Goal: Find specific page/section: Find specific page/section

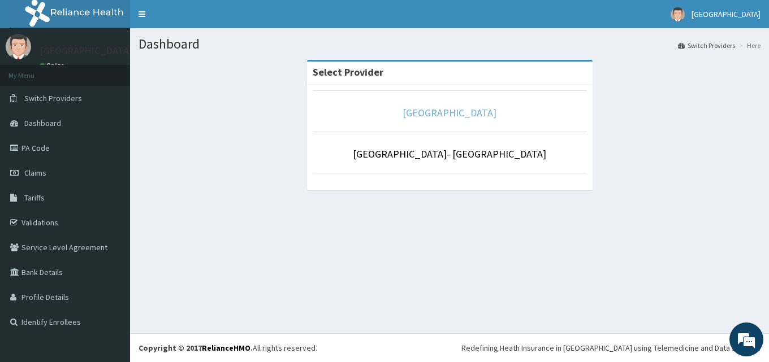
click at [415, 109] on link "[GEOGRAPHIC_DATA]" at bounding box center [449, 112] width 94 height 13
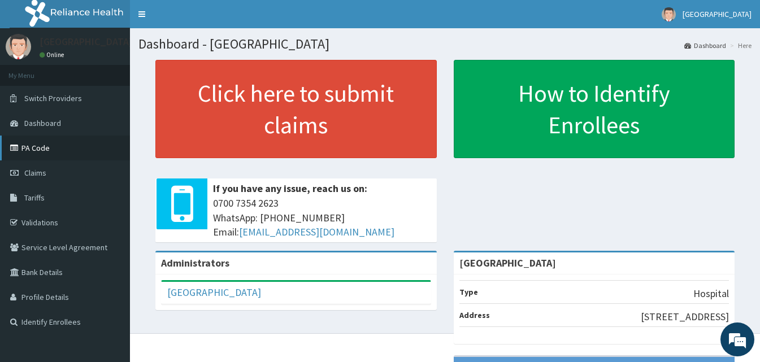
click at [51, 148] on link "PA Code" at bounding box center [65, 148] width 130 height 25
